Goal: Transaction & Acquisition: Subscribe to service/newsletter

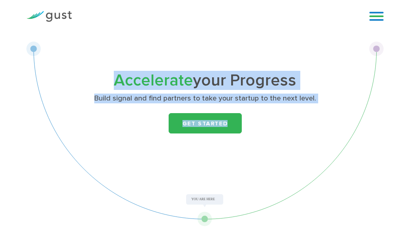
drag, startPoint x: 34, startPoint y: 49, endPoint x: 272, endPoint y: 145, distance: 257.2
click at [268, 160] on div "Accelerate your Progress Build signal and find partners to take your startup to…" at bounding box center [204, 130] width 357 height 194
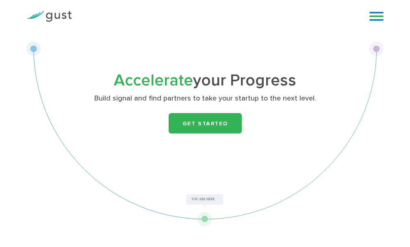
click at [272, 139] on div "Accelerate your Progress Build signal and find partners to take your startup to…" at bounding box center [205, 117] width 250 height 89
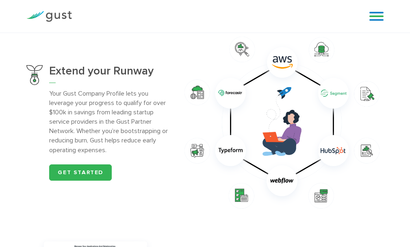
scroll to position [447, 0]
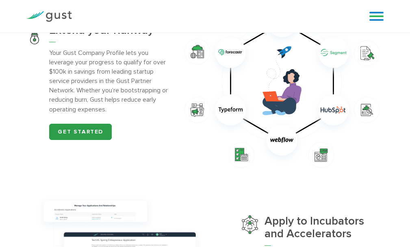
click at [103, 134] on link "Get started" at bounding box center [80, 132] width 63 height 16
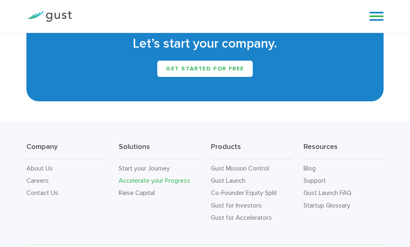
scroll to position [1098, 0]
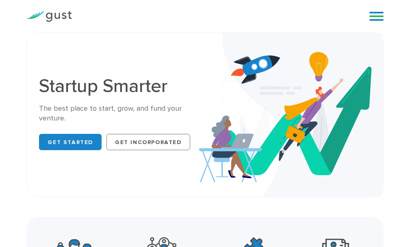
click at [376, 17] on link at bounding box center [377, 16] width 14 height 12
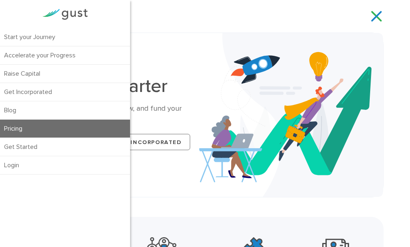
click at [56, 135] on link "Pricing" at bounding box center [65, 129] width 130 height 18
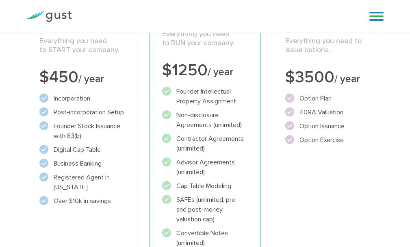
scroll to position [162, 0]
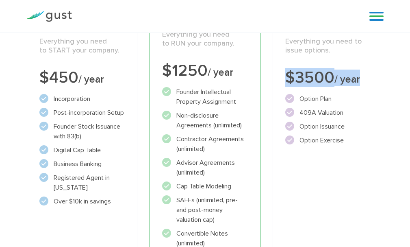
drag, startPoint x: 287, startPoint y: 75, endPoint x: 363, endPoint y: 78, distance: 76.5
click at [363, 78] on div "$3500 / year" at bounding box center [328, 78] width 86 height 16
click at [361, 78] on div "$3500 / year" at bounding box center [328, 78] width 86 height 16
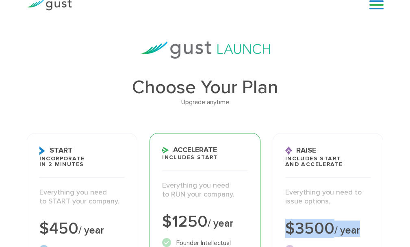
scroll to position [0, 0]
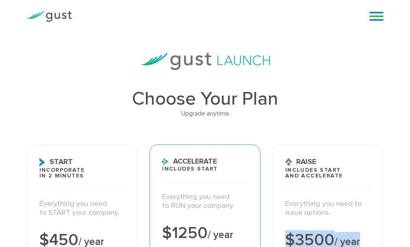
click at [373, 14] on link at bounding box center [377, 16] width 14 height 12
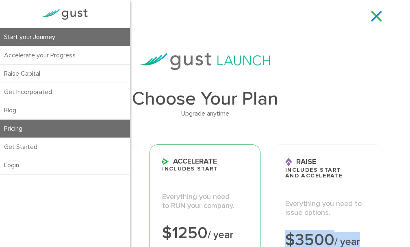
click at [53, 36] on link "Start your Journey" at bounding box center [65, 37] width 130 height 18
